Goal: Information Seeking & Learning: Learn about a topic

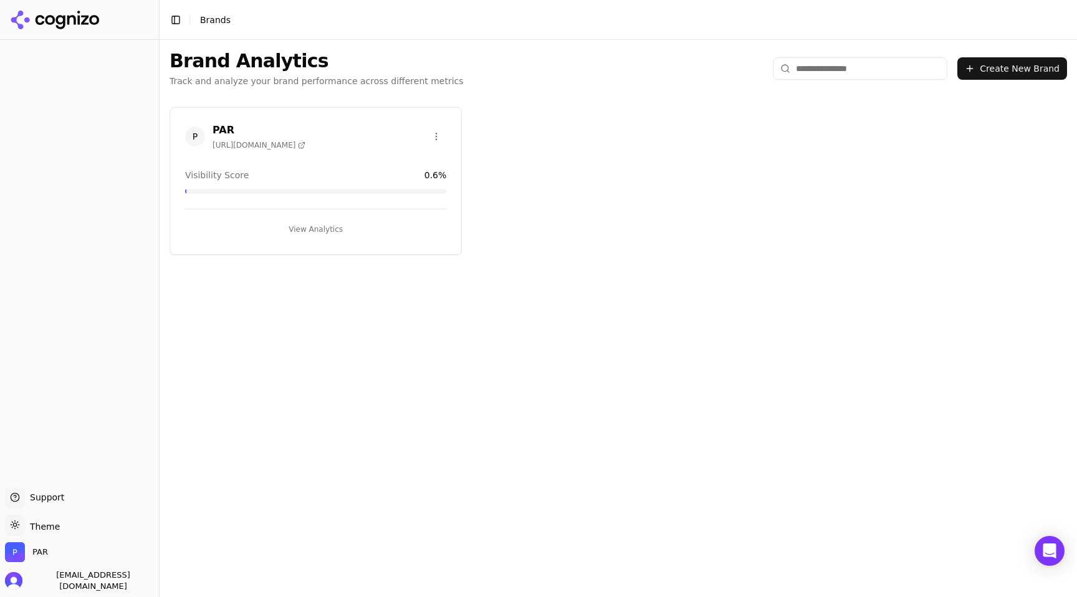
click at [369, 140] on div "P PAR [URL][DOMAIN_NAME]" at bounding box center [315, 136] width 261 height 27
click at [224, 128] on h3 "PAR" at bounding box center [258, 130] width 93 height 15
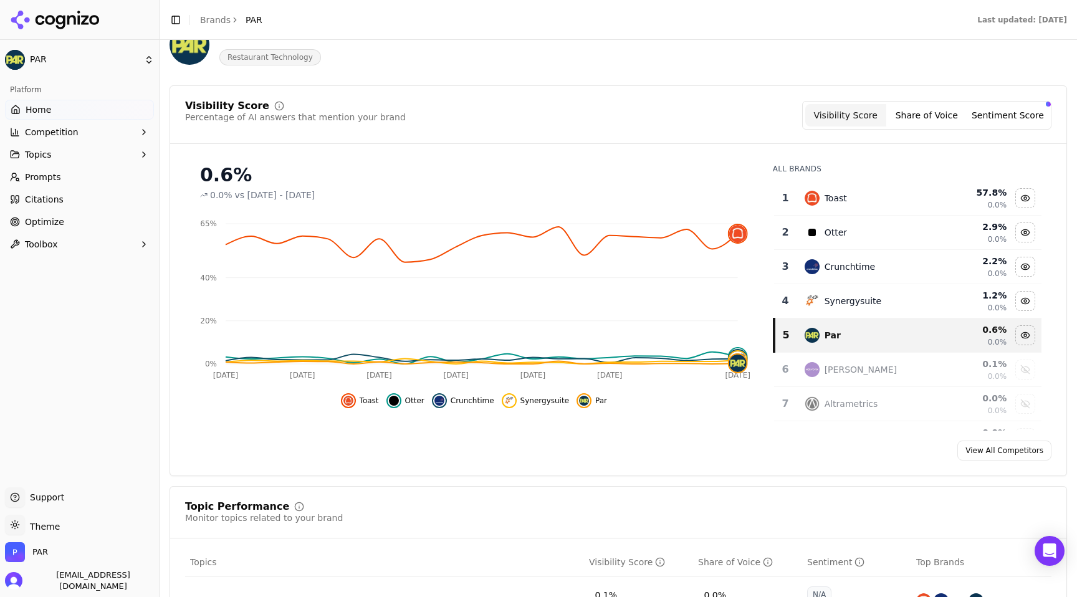
scroll to position [75, 0]
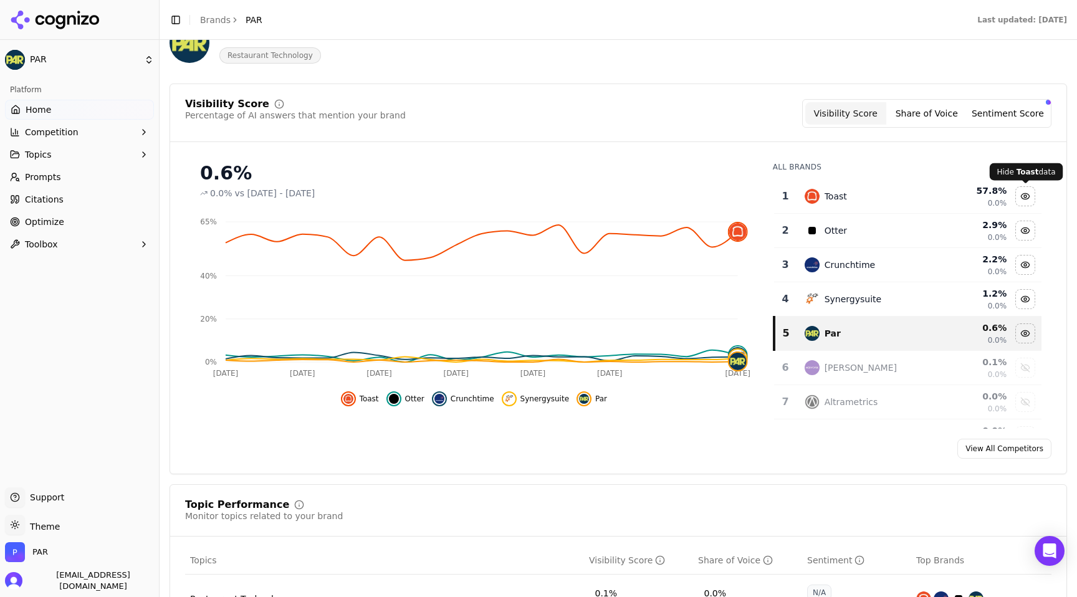
click at [1026, 195] on div "Hide toast data" at bounding box center [1025, 196] width 19 height 19
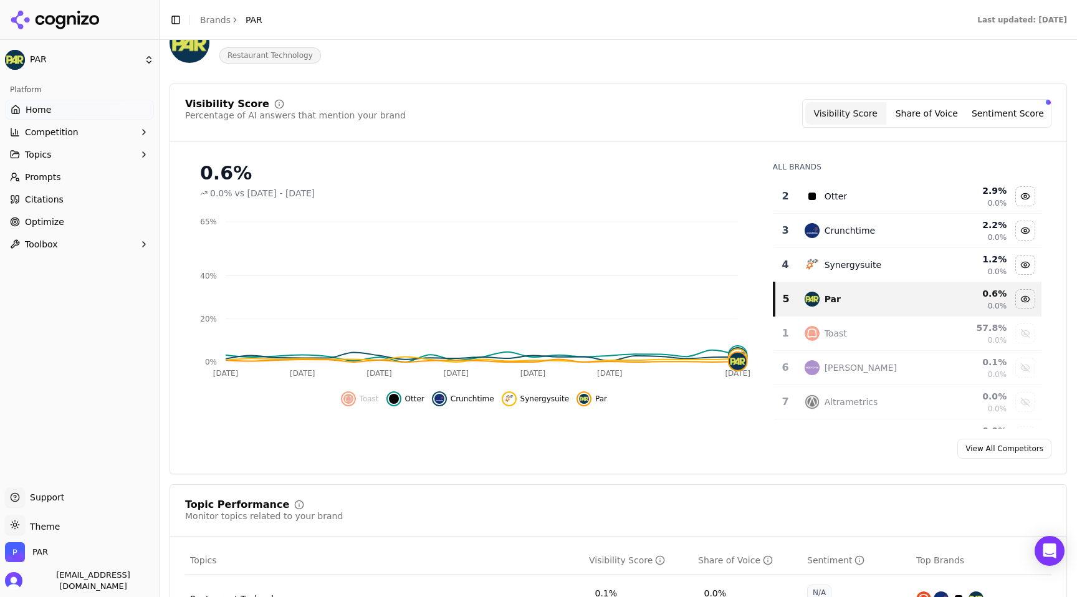
click at [993, 452] on link "View All Competitors" at bounding box center [1004, 449] width 94 height 20
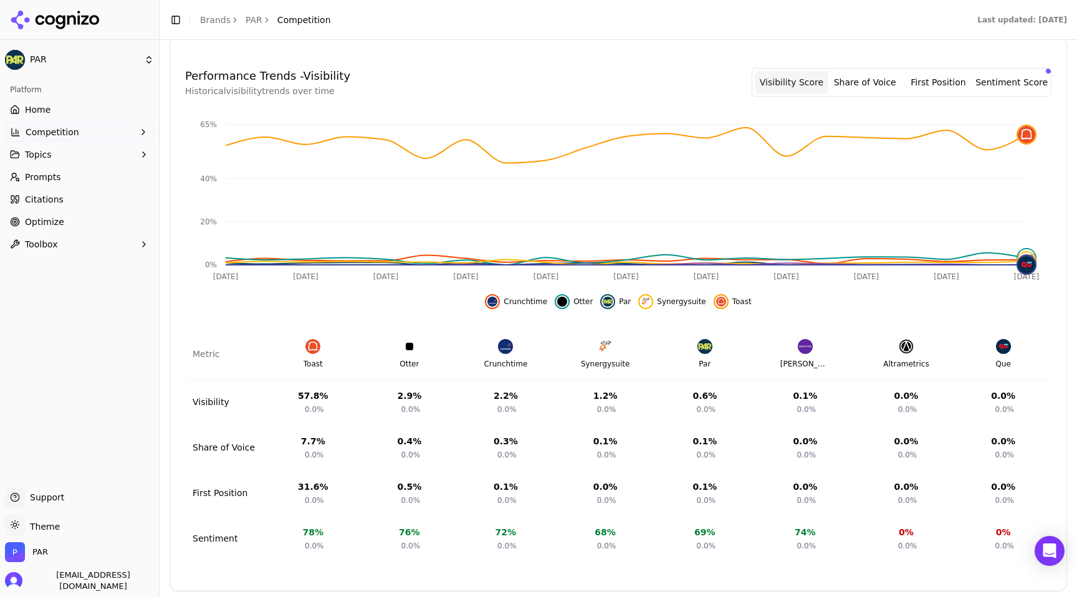
scroll to position [367, 0]
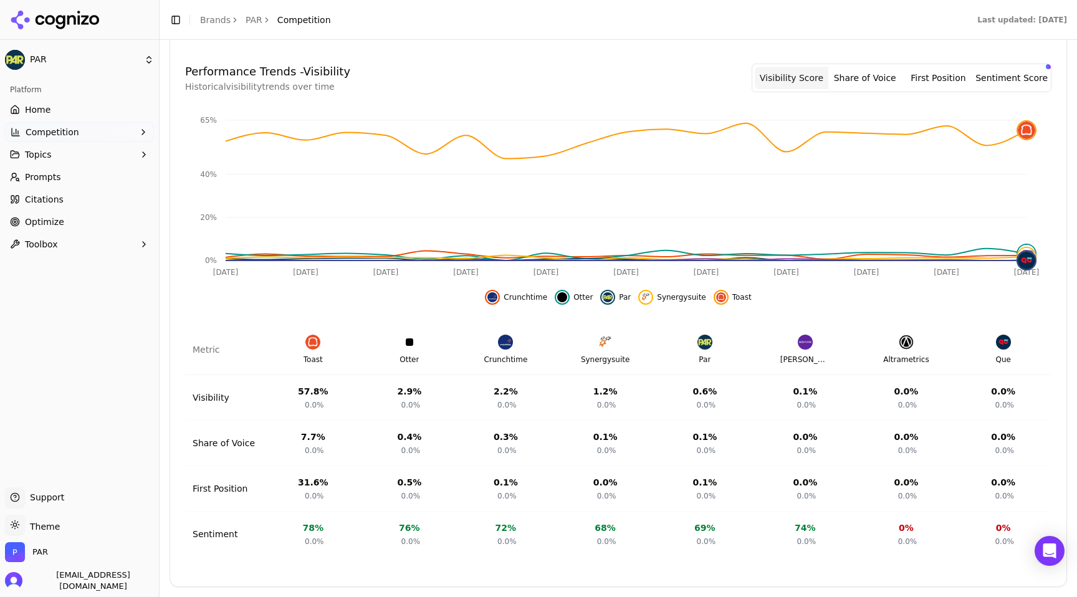
click at [873, 80] on button "Share of Voice" at bounding box center [865, 78] width 74 height 22
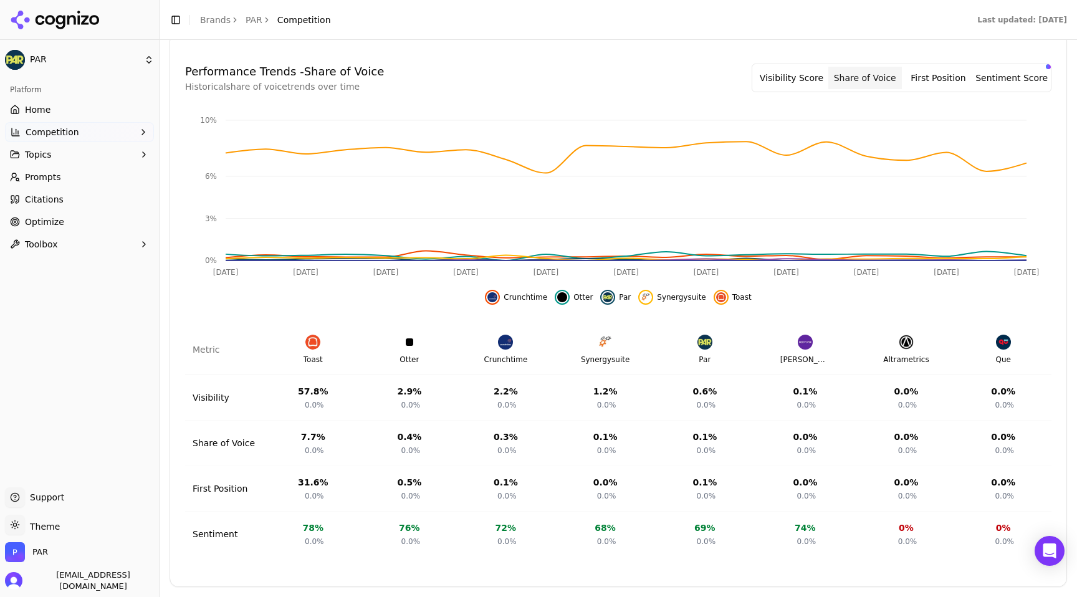
click at [940, 80] on button "First Position" at bounding box center [939, 78] width 74 height 22
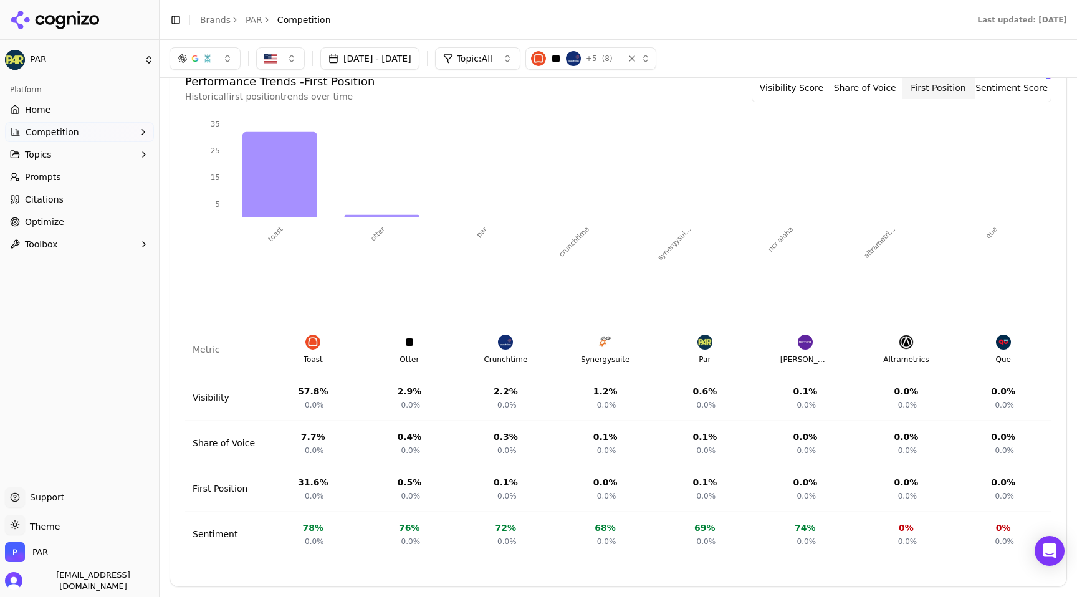
click at [994, 92] on button "Sentiment Score" at bounding box center [1011, 88] width 74 height 22
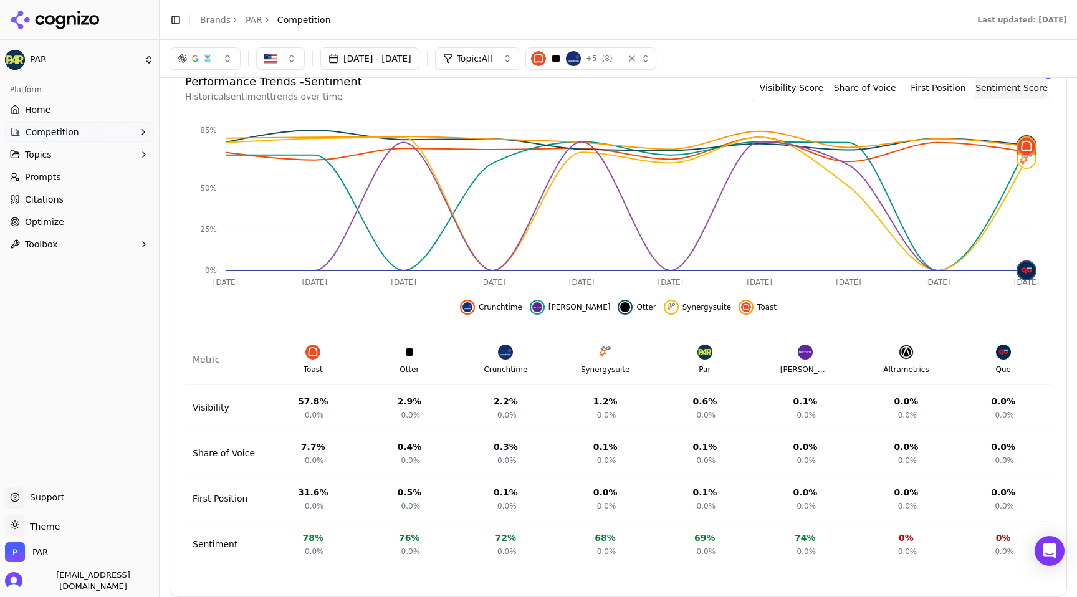
click at [794, 95] on button "Visibility Score" at bounding box center [792, 88] width 74 height 22
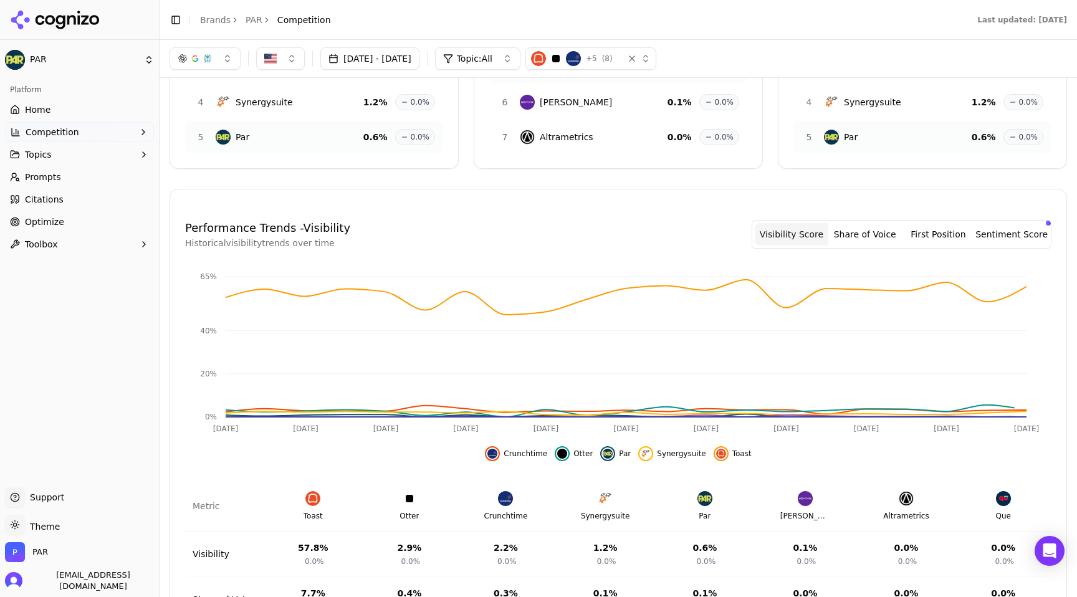
scroll to position [207, 0]
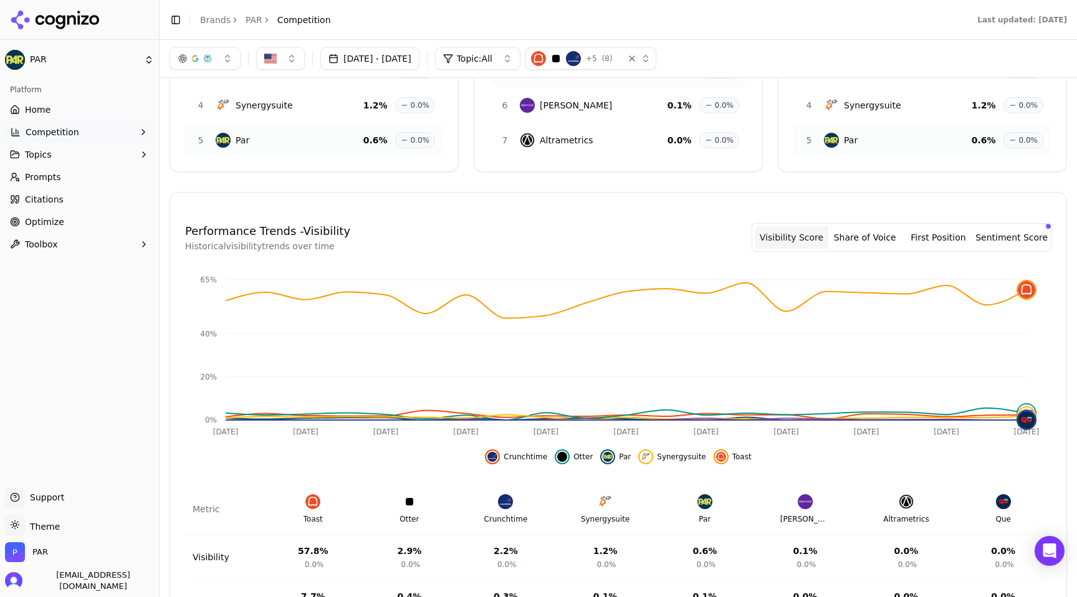
click at [612, 60] on span "( 8 )" at bounding box center [607, 59] width 11 height 10
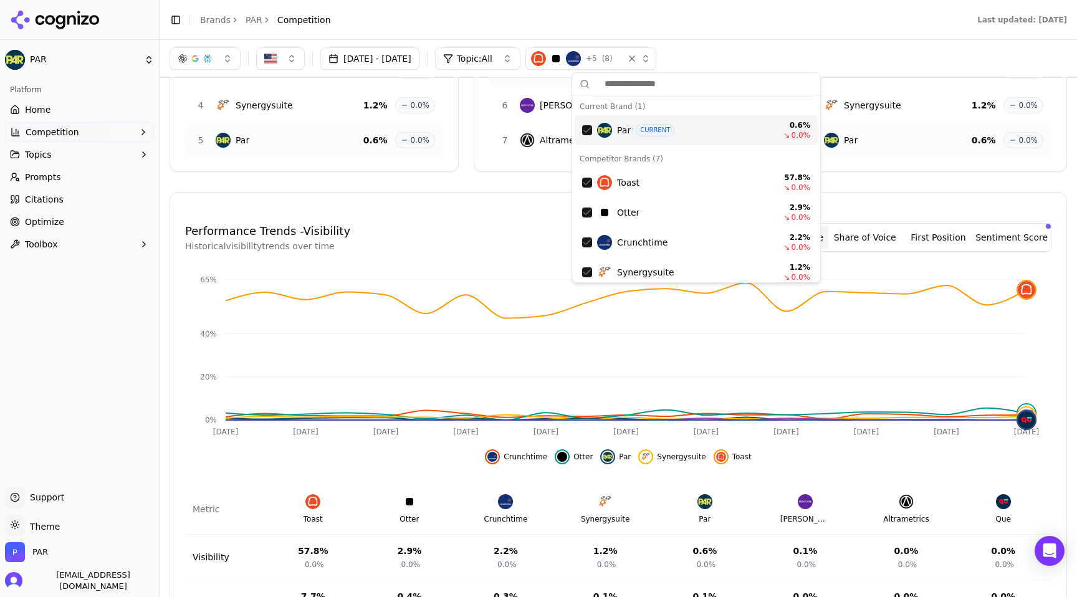
click at [650, 55] on div "button" at bounding box center [638, 58] width 25 height 12
click at [612, 56] on span "( 8 )" at bounding box center [607, 59] width 11 height 10
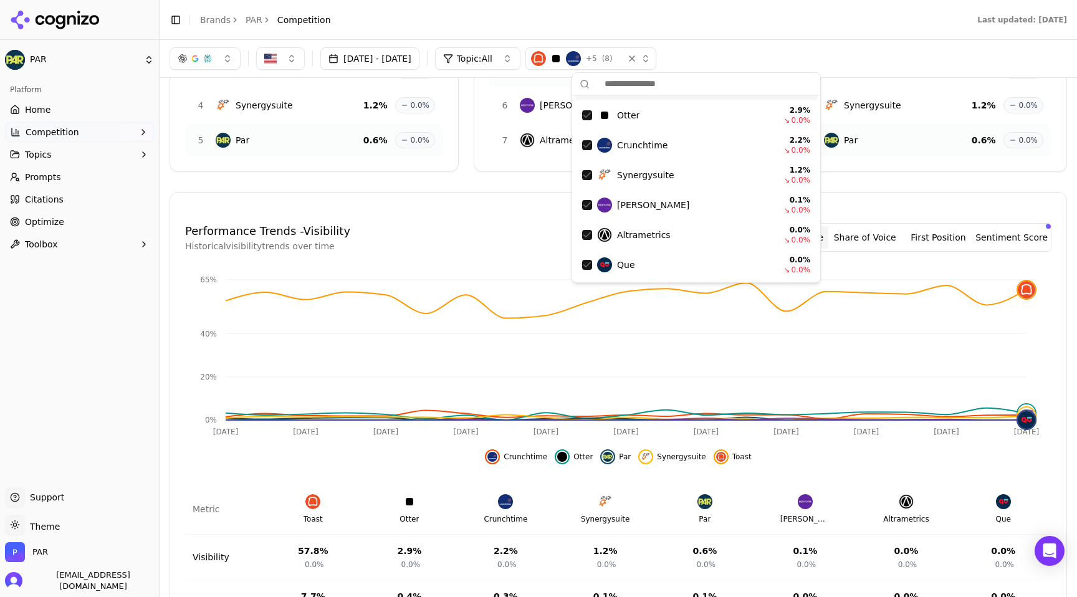
scroll to position [0, 0]
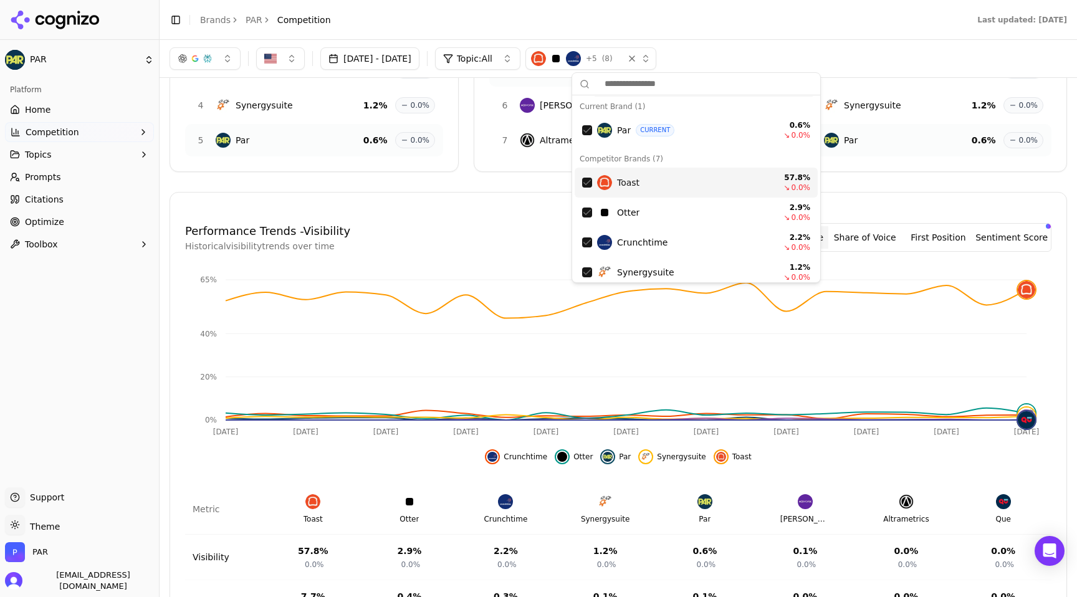
click at [514, 182] on div "Brand Competition Competition analysis for PAR Top Brands 1 Toast 57.8 % 0.0% 2…" at bounding box center [617, 313] width 897 height 866
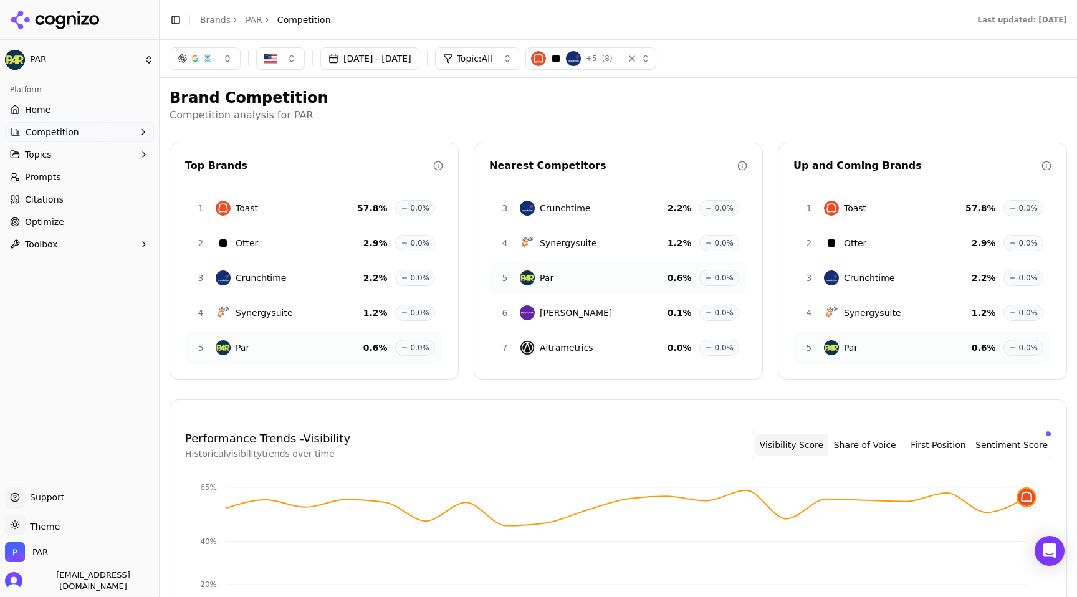
click at [361, 118] on p "Competition analysis for PAR" at bounding box center [617, 115] width 897 height 15
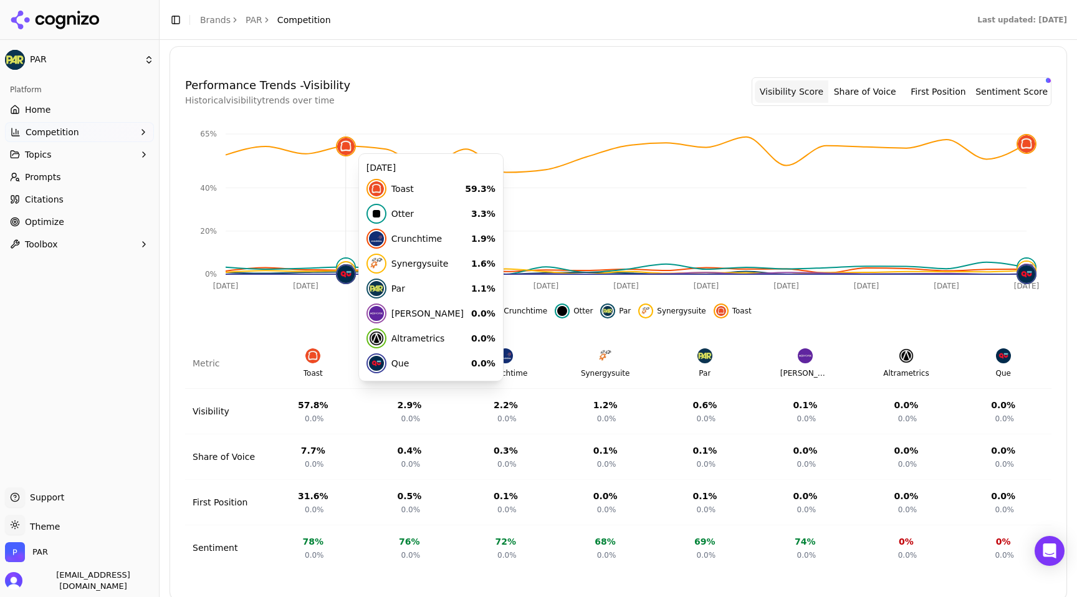
scroll to position [367, 0]
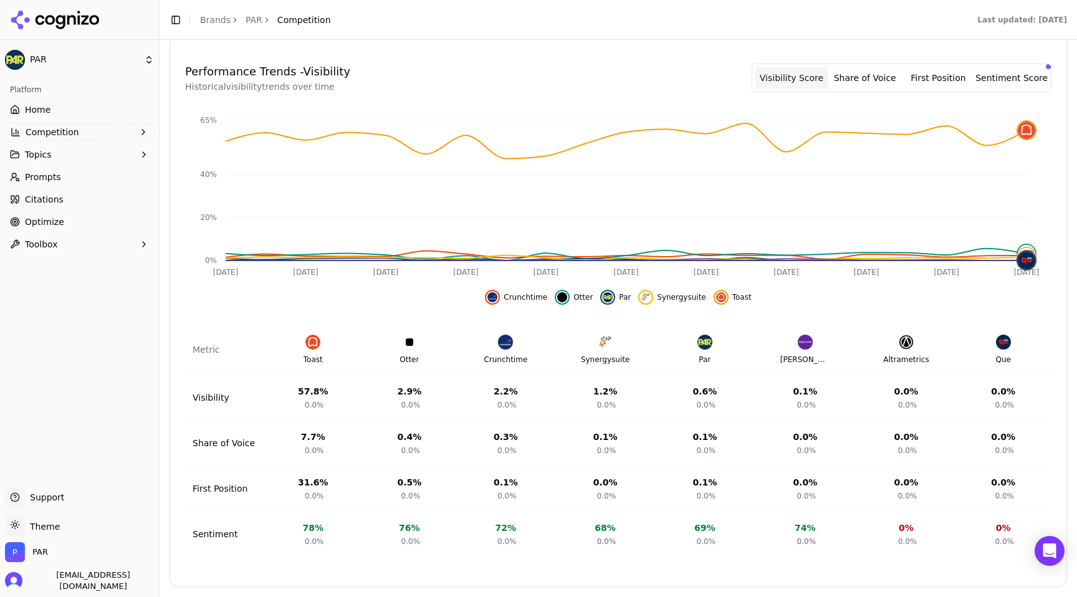
click at [189, 290] on div "Crunchtime Otter Par Synergysuite Toast" at bounding box center [618, 293] width 866 height 22
